Goal: Information Seeking & Learning: Learn about a topic

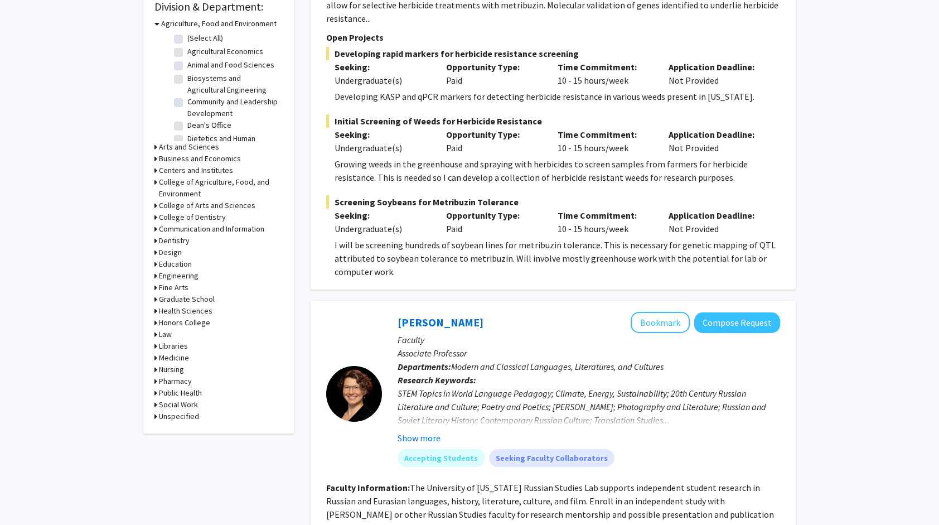
scroll to position [343, 0]
click at [155, 274] on icon at bounding box center [155, 276] width 3 height 12
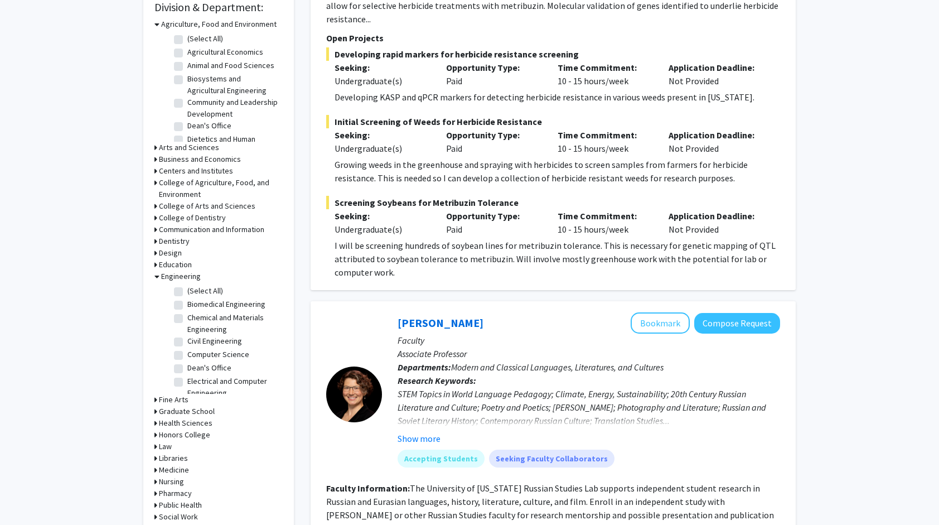
click at [187, 290] on label "(Select All)" at bounding box center [205, 291] width 36 height 12
click at [187, 290] on input "(Select All)" at bounding box center [190, 288] width 7 height 7
checkbox input "true"
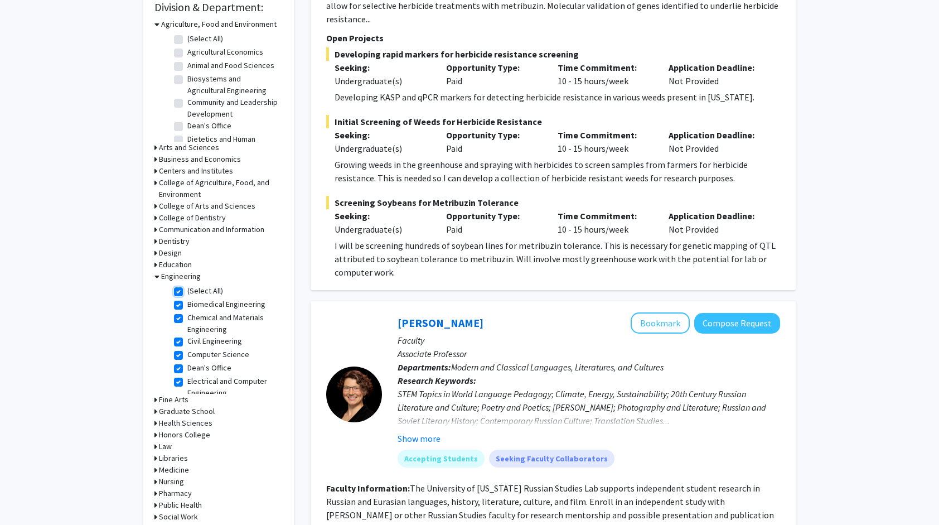
checkbox input "true"
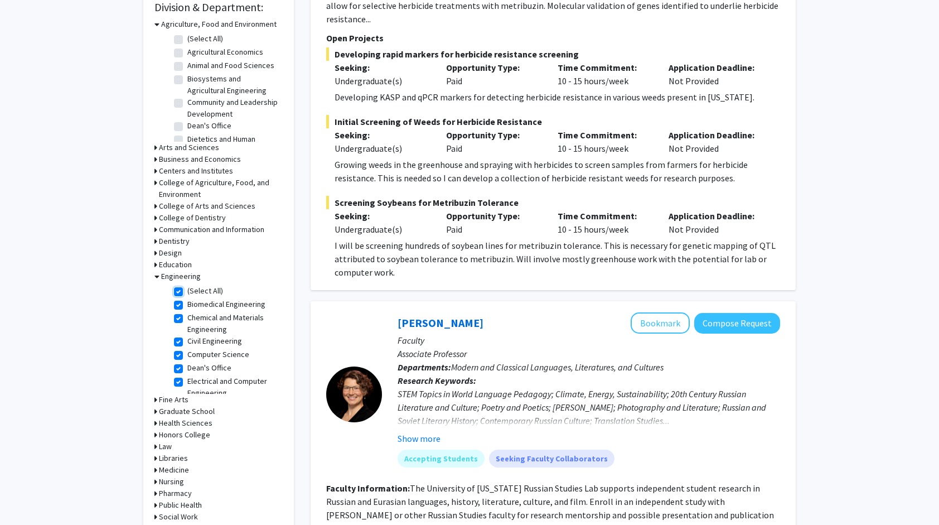
checkbox input "true"
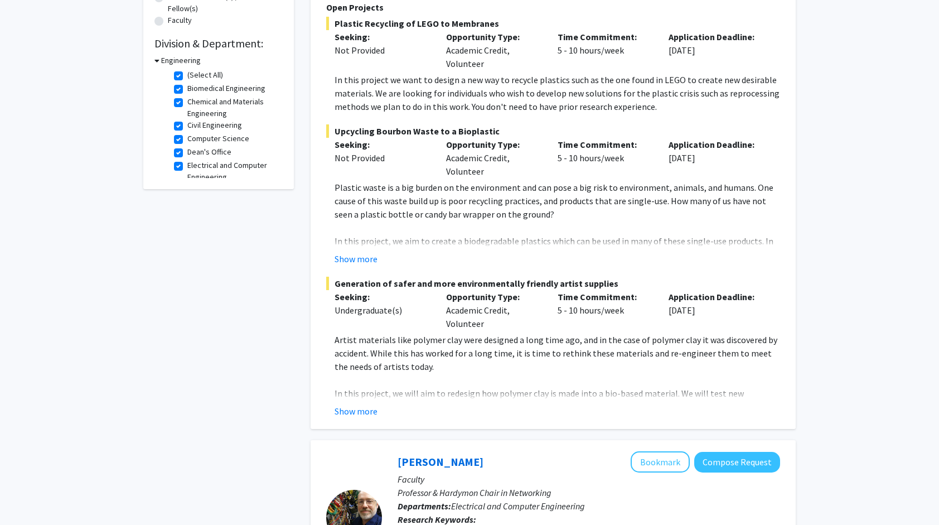
scroll to position [307, 0]
click at [357, 409] on button "Show more" at bounding box center [355, 410] width 43 height 13
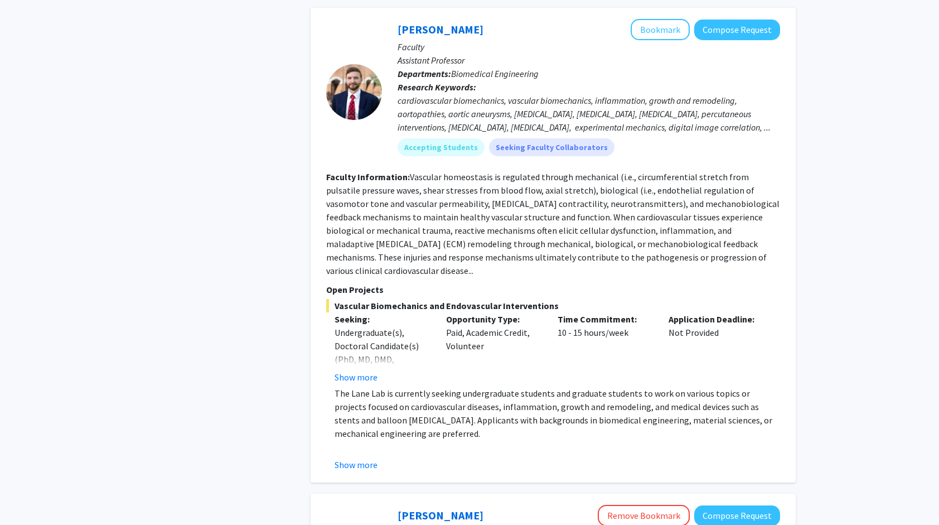
scroll to position [1399, 0]
click at [356, 370] on button "Show more" at bounding box center [355, 376] width 43 height 13
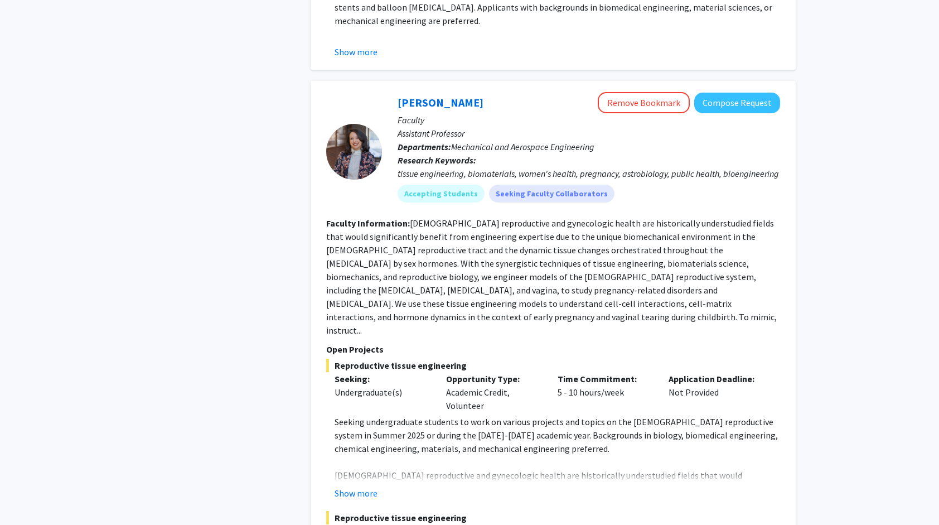
scroll to position [1832, 0]
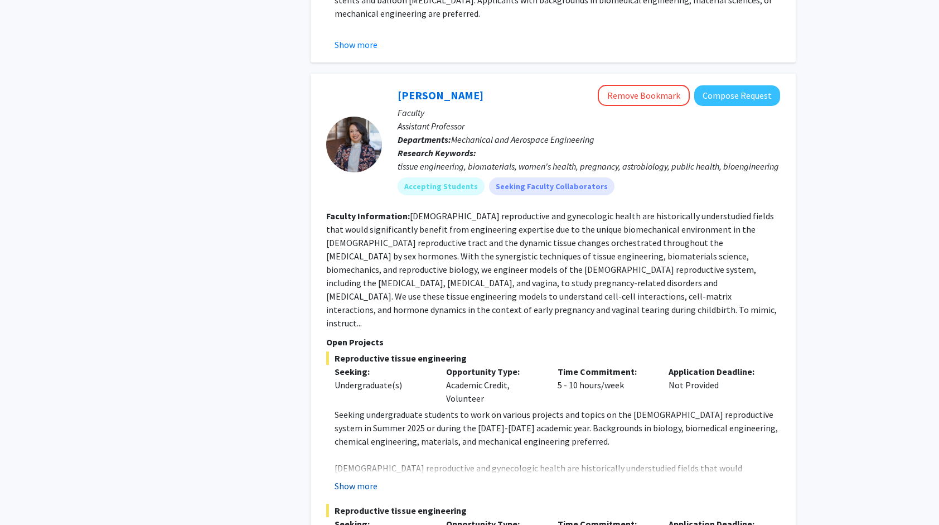
click at [354, 479] on button "Show more" at bounding box center [355, 485] width 43 height 13
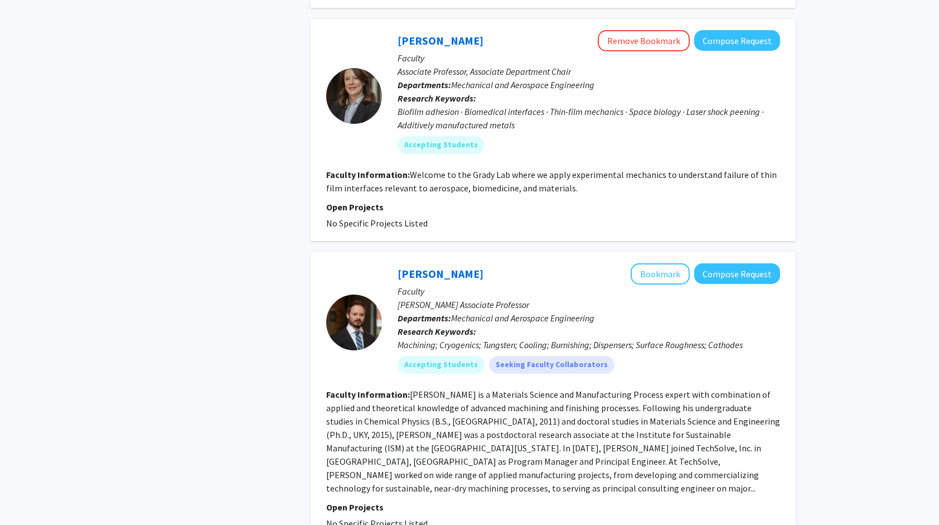
scroll to position [4188, 0]
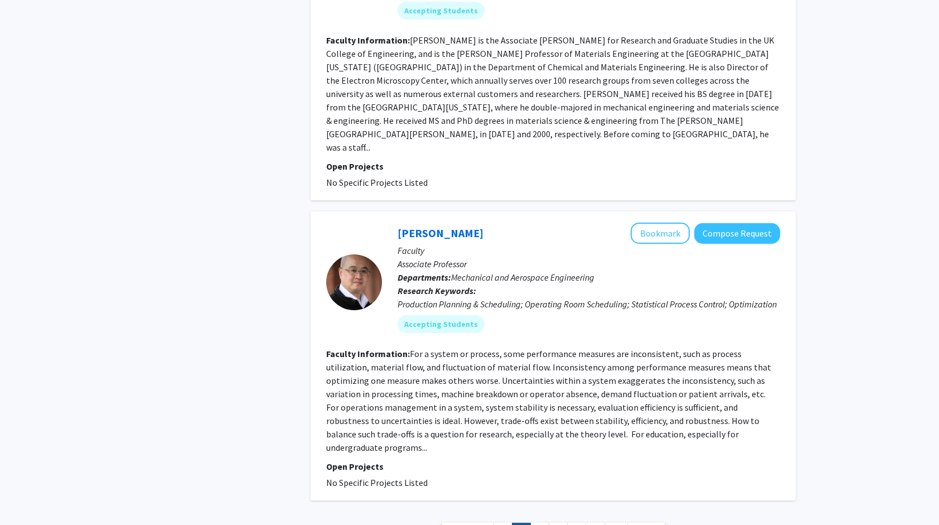
scroll to position [2298, 0]
